Goal: Information Seeking & Learning: Learn about a topic

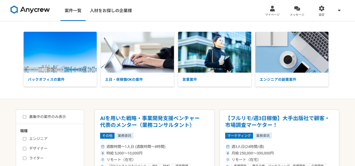
scroll to position [53, 0]
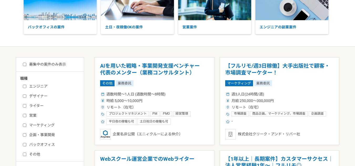
click at [38, 84] on div "エンジニア デザイナー ライター 営業 マーケティング 企画・事業開発 バックオフィス その他" at bounding box center [51, 119] width 63 height 75
click at [43, 85] on label "エンジニア" at bounding box center [53, 87] width 60 height 6
click at [26, 85] on input "エンジニア" at bounding box center [24, 86] width 3 height 3
checkbox input "true"
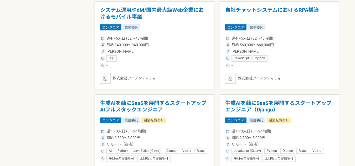
scroll to position [605, 0]
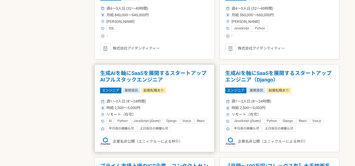
click at [149, 74] on h1 "生成AIを軸にSaaSを展開するスタートアップ　AIフルスタックエンジニア" at bounding box center [154, 76] width 109 height 13
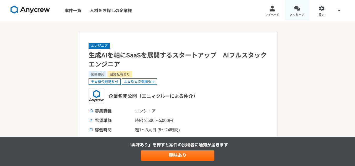
click at [291, 14] on span "メッセージ" at bounding box center [297, 15] width 14 height 4
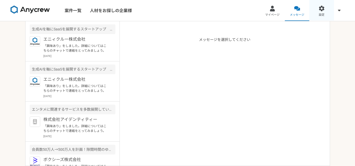
click at [323, 8] on div at bounding box center [322, 9] width 6 height 6
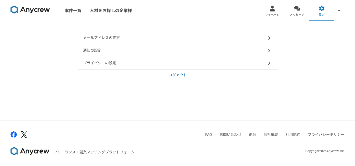
click at [242, 47] on div "通知の設定" at bounding box center [178, 50] width 200 height 13
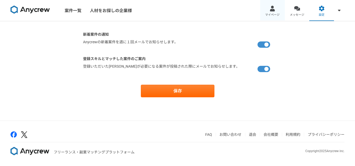
click at [279, 11] on link "マイページ" at bounding box center [272, 10] width 25 height 21
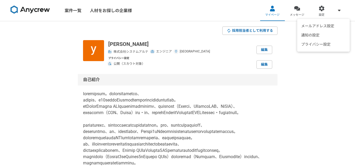
click at [341, 12] on span at bounding box center [339, 10] width 6 height 6
click at [34, 8] on img at bounding box center [30, 10] width 39 height 8
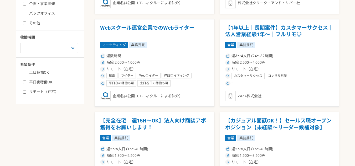
scroll to position [105, 0]
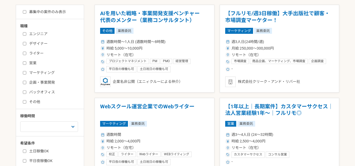
click at [32, 35] on label "エンジニア" at bounding box center [53, 34] width 60 height 6
click at [26, 35] on input "エンジニア" at bounding box center [24, 33] width 3 height 3
checkbox input "true"
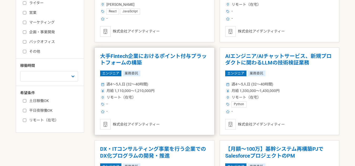
scroll to position [158, 0]
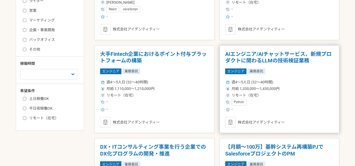
click at [263, 58] on h1 "AIエンジニア/AIチャットサービス、新規プロダクトに関わるLLMの技術検証業務" at bounding box center [279, 57] width 109 height 13
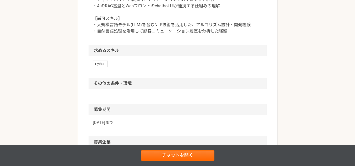
scroll to position [368, 0]
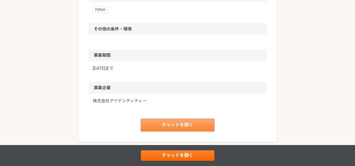
click at [170, 122] on link "チャットを開く" at bounding box center [178, 125] width 74 height 13
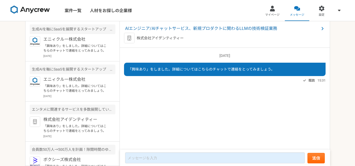
click at [44, 12] on img at bounding box center [30, 10] width 39 height 8
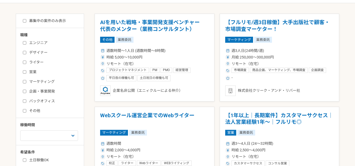
scroll to position [53, 0]
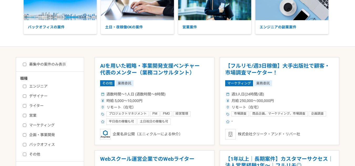
click at [40, 86] on label "エンジニア" at bounding box center [53, 87] width 60 height 6
click at [26, 86] on input "エンジニア" at bounding box center [24, 86] width 3 height 3
checkbox input "true"
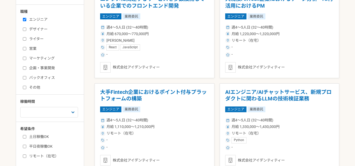
scroll to position [158, 0]
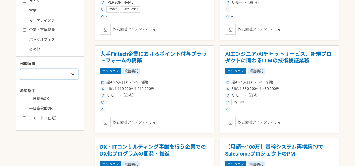
click at [65, 75] on select "週1人日（8時間）以下 週2人日（16時間）以下 週3人日（24時間）以下 週4人日（32時間）以下 週5人日（40時間）以下" at bounding box center [49, 74] width 58 height 11
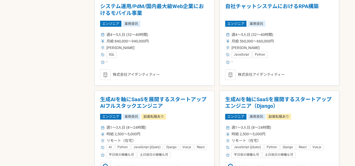
scroll to position [657, 0]
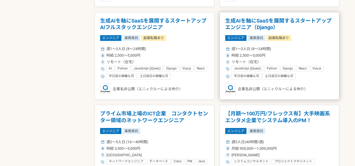
click at [251, 20] on h1 "生成AIを軸にSaaSを展開するスタートアップ　エンジニア（Django）" at bounding box center [279, 24] width 109 height 13
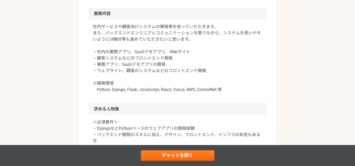
scroll to position [447, 0]
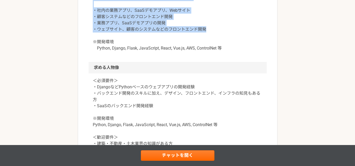
drag, startPoint x: 227, startPoint y: 74, endPoint x: 89, endPoint y: 30, distance: 145.2
click at [89, 30] on div "社内サービスや顧客向けシステムの開発等を担っていただきます。 また、バックエンドエンジニアとコミュニケーションを取りながら、システムを使いやすいようにUI検討…" at bounding box center [178, 20] width 178 height 84
copy p "社内サービスや顧客向けシステムの開発等を担っていただきます。 また、バックエンドエンジニアとコミュニケーションを取りながら、システムを使いやすいようにUI検討…"
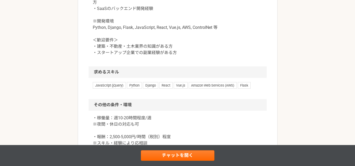
scroll to position [552, 0]
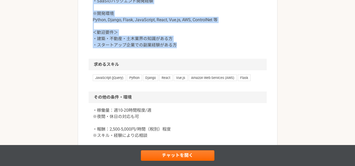
drag, startPoint x: 194, startPoint y: 91, endPoint x: 147, endPoint y: 34, distance: 74.7
click at [147, 34] on p "＜必須要件＞ ・DjangoなどPythonベースのウェブアプリの開発経験 ・バックエンド開発のスキルに加え、デザイン、フロントエンド、インフラの知見もある方…" at bounding box center [178, 11] width 170 height 76
click at [148, 32] on p "＜必須要件＞ ・DjangoなどPythonベースのウェブアプリの開発経験 ・バックエンド開発のスキルに加え、デザイン、フロントエンド、インフラの知見もある方…" at bounding box center [178, 11] width 170 height 76
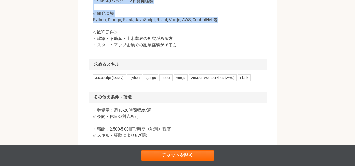
drag, startPoint x: 227, startPoint y: 62, endPoint x: 91, endPoint y: 21, distance: 141.7
click at [91, 21] on div "＜必須要件＞ ・DjangoなどPythonベースのウェブアプリの開発経験 ・バックエンド開発のスキルに加え、デザイン、フロントエンド、インフラの知見もある方…" at bounding box center [178, 13] width 178 height 90
copy p "＜必須要件＞ ・DjangoなどPythonベースのウェブアプリの開発経験 ・バックエンド開発のスキルに加え、デザイン、フロントエンド、インフラの知見もある方…"
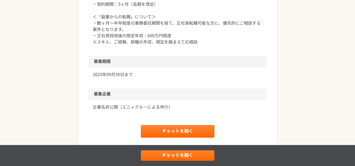
scroll to position [762, 0]
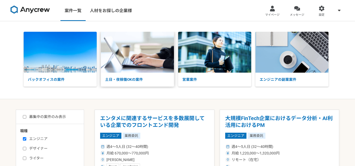
click at [123, 79] on p "土日・夜稼働OKの案件" at bounding box center [137, 80] width 73 height 14
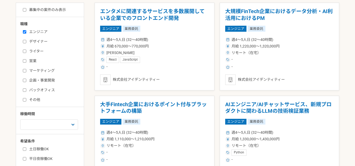
scroll to position [131, 0]
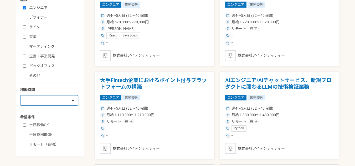
click at [70, 99] on select "週1人日（8時間）以下 週2人日（16時間）以下 週3人日（24時間）以下 週4人日（32時間）以下 週5人日（40時間）以下" at bounding box center [49, 100] width 58 height 11
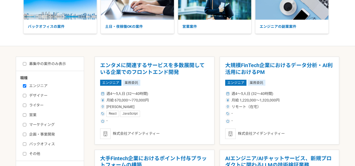
scroll to position [53, 0]
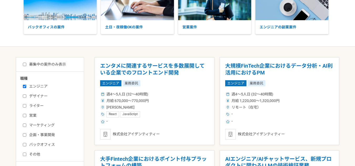
click at [59, 66] on label "募集中の案件のみ表示" at bounding box center [44, 65] width 43 height 6
click at [26, 66] on input "募集中の案件のみ表示" at bounding box center [24, 64] width 3 height 3
click at [60, 66] on label "募集中の案件のみ表示" at bounding box center [44, 65] width 43 height 6
click at [26, 66] on input "募集中の案件のみ表示" at bounding box center [24, 64] width 3 height 3
checkbox input "false"
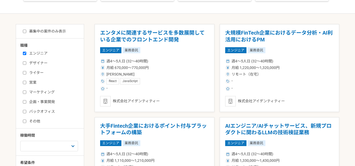
scroll to position [131, 0]
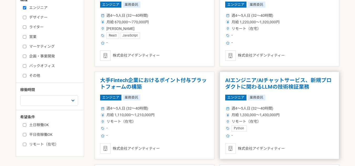
click at [260, 82] on h1 "AIエンジニア/AIチャットサービス、新規プロダクトに関わるLLMの技術検証業務" at bounding box center [279, 83] width 109 height 13
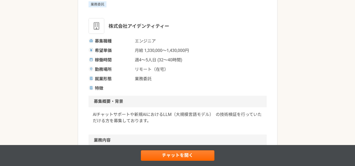
scroll to position [79, 0]
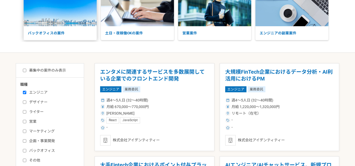
scroll to position [79, 0]
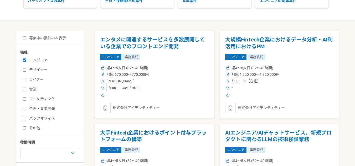
click at [43, 37] on label "募集中の案件のみ表示" at bounding box center [44, 38] width 43 height 6
click at [26, 37] on input "募集中の案件のみ表示" at bounding box center [24, 38] width 3 height 3
checkbox input "true"
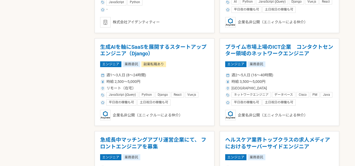
scroll to position [657, 0]
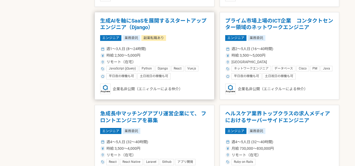
click at [152, 21] on h1 "生成AIを軸にSaaSを展開するスタートアップ　エンジニア（Django）" at bounding box center [154, 24] width 109 height 13
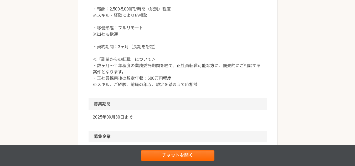
scroll to position [710, 0]
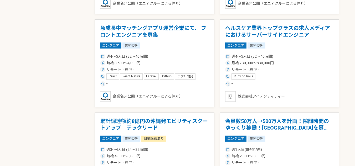
scroll to position [815, 0]
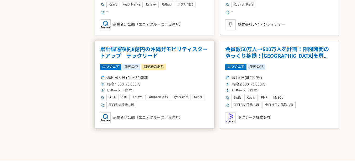
click at [147, 48] on h1 "累計調達額約8億円の沖縄発モビリティスタートアップ　テックリード" at bounding box center [154, 52] width 109 height 13
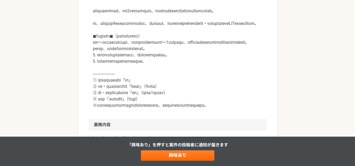
scroll to position [237, 0]
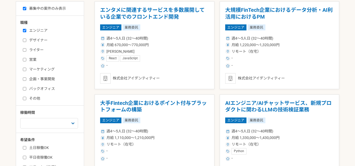
scroll to position [40, 0]
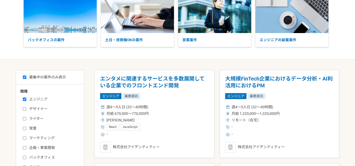
click at [40, 99] on label "エンジニア" at bounding box center [53, 100] width 60 height 6
click at [26, 99] on input "エンジニア" at bounding box center [24, 99] width 3 height 3
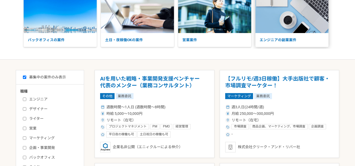
click at [269, 34] on p "エンジニアの副業案件" at bounding box center [291, 40] width 73 height 14
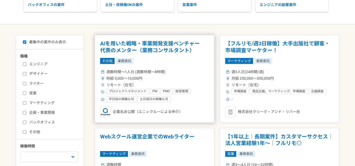
scroll to position [119, 0]
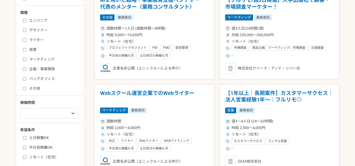
click at [37, 21] on label "エンジニア" at bounding box center [53, 21] width 60 height 6
click at [26, 21] on input "エンジニア" at bounding box center [24, 20] width 3 height 3
checkbox input "true"
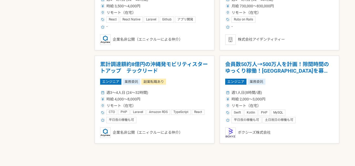
scroll to position [802, 0]
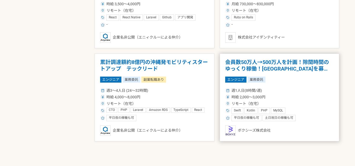
click at [263, 63] on h1 "会員数50万人→500万人を計画！隙間時間のゆっくり稼働！エンジニアを募集！" at bounding box center [279, 65] width 109 height 13
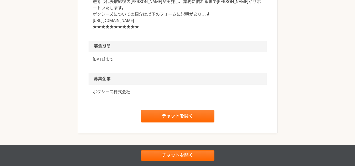
scroll to position [788, 0]
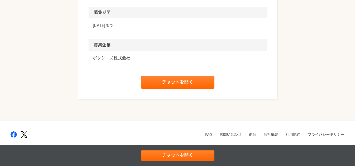
drag, startPoint x: 182, startPoint y: 34, endPoint x: 93, endPoint y: 32, distance: 89.4
copy p "https://forms.gle/kRFhMcZxWLBi9DgWA"
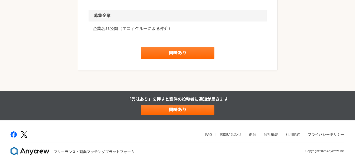
scroll to position [819, 0]
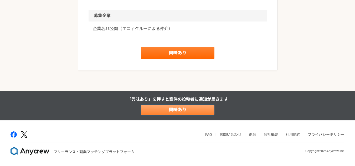
click at [186, 114] on link "興味あり" at bounding box center [178, 110] width 74 height 11
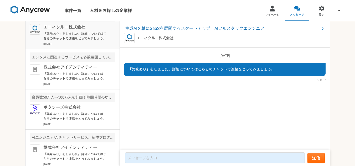
scroll to position [53, 0]
click at [78, 104] on p "ボクシーズ株式会社" at bounding box center [75, 107] width 65 height 6
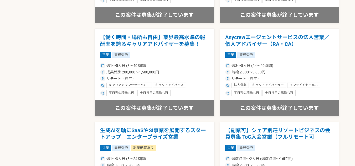
scroll to position [736, 0]
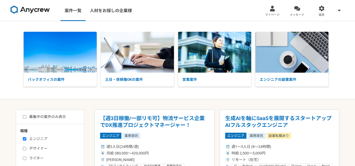
select select "3"
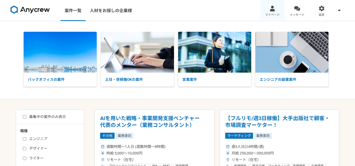
click at [272, 11] on div at bounding box center [272, 9] width 6 height 6
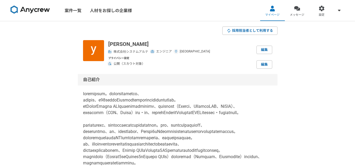
click at [39, 8] on img at bounding box center [30, 10] width 39 height 8
